Goal: Task Accomplishment & Management: Manage account settings

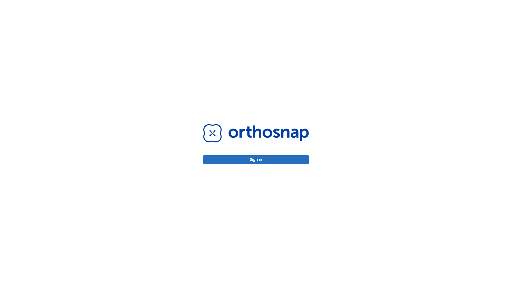
click at [256, 159] on button "Sign in" at bounding box center [256, 159] width 106 height 9
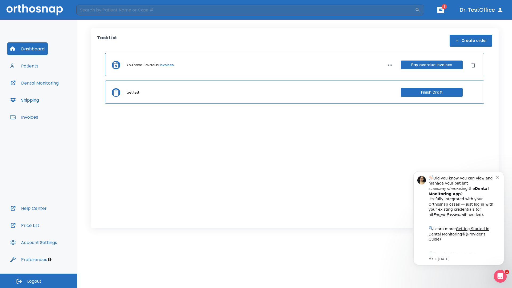
click at [39, 281] on span "Logout" at bounding box center [34, 281] width 14 height 6
